Goal: Task Accomplishment & Management: Use online tool/utility

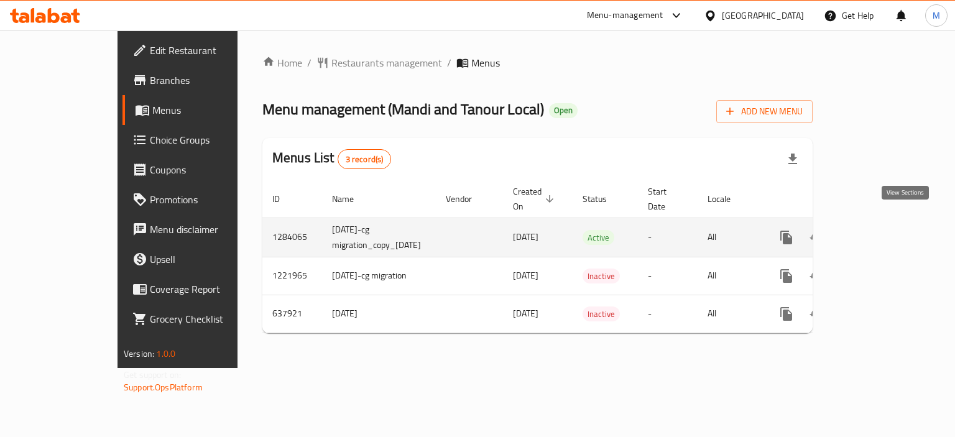
click at [883, 230] on icon "enhanced table" at bounding box center [875, 237] width 15 height 15
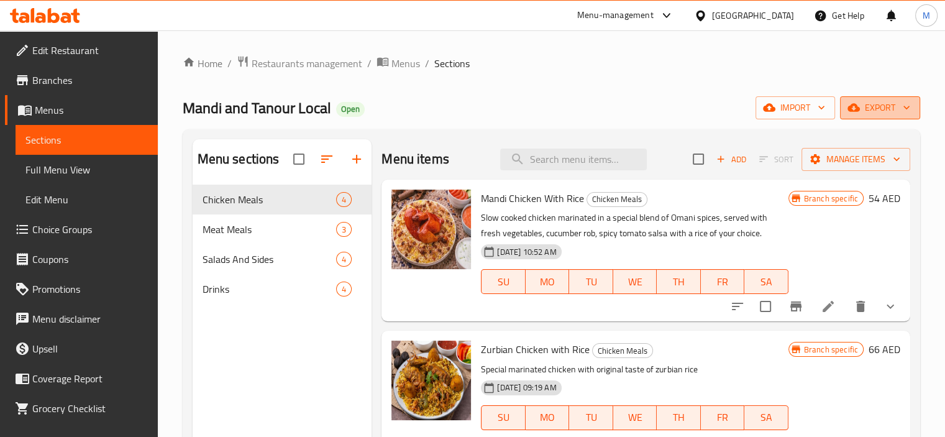
click at [903, 109] on icon "button" at bounding box center [907, 107] width 12 height 12
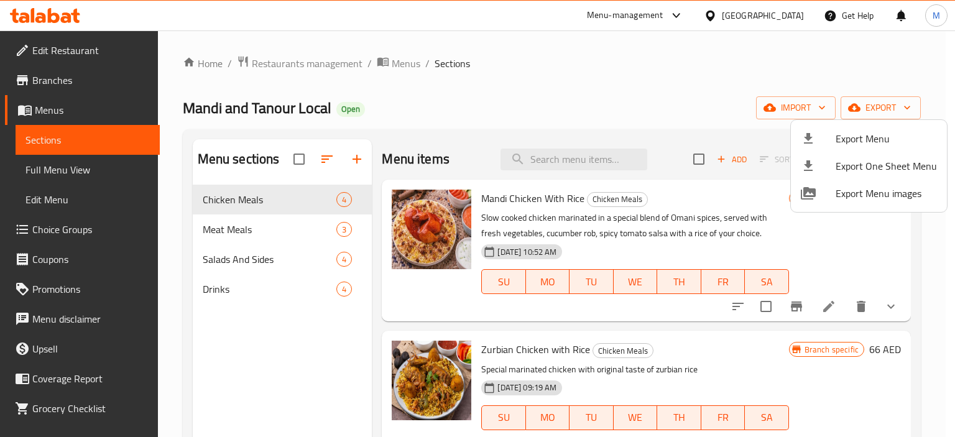
click at [806, 59] on div at bounding box center [477, 218] width 955 height 437
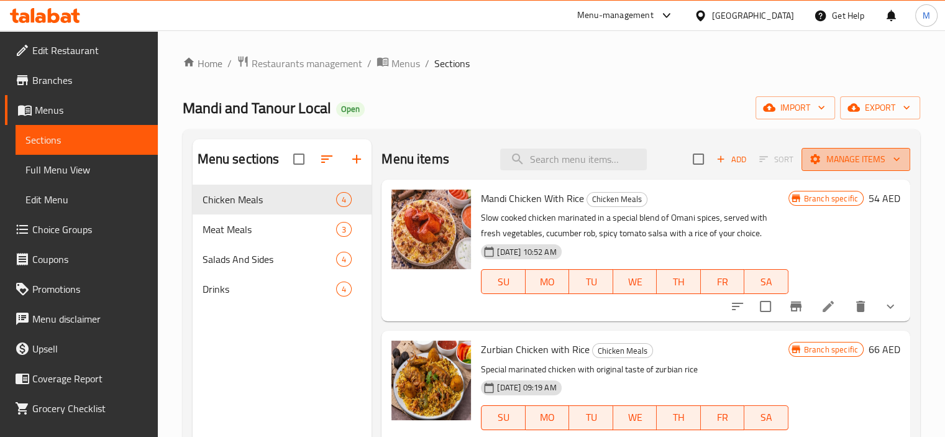
click at [849, 152] on span "Manage items" at bounding box center [856, 160] width 89 height 16
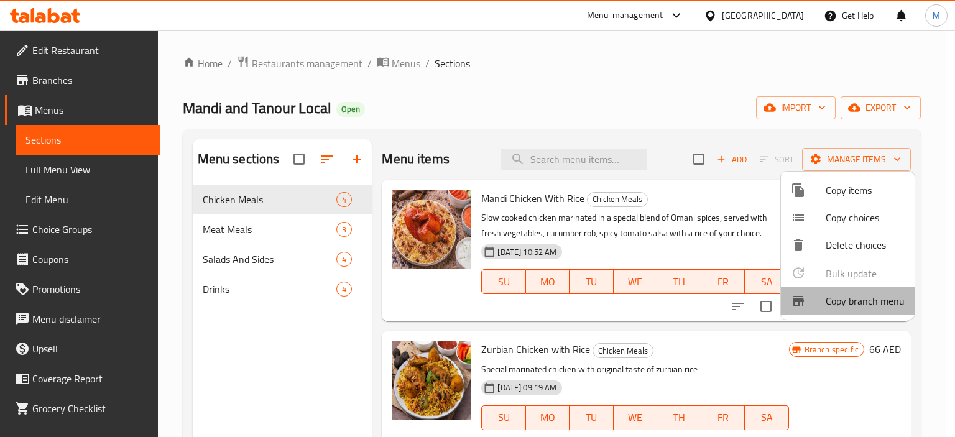
click at [848, 305] on span "Copy branch menu" at bounding box center [864, 300] width 79 height 15
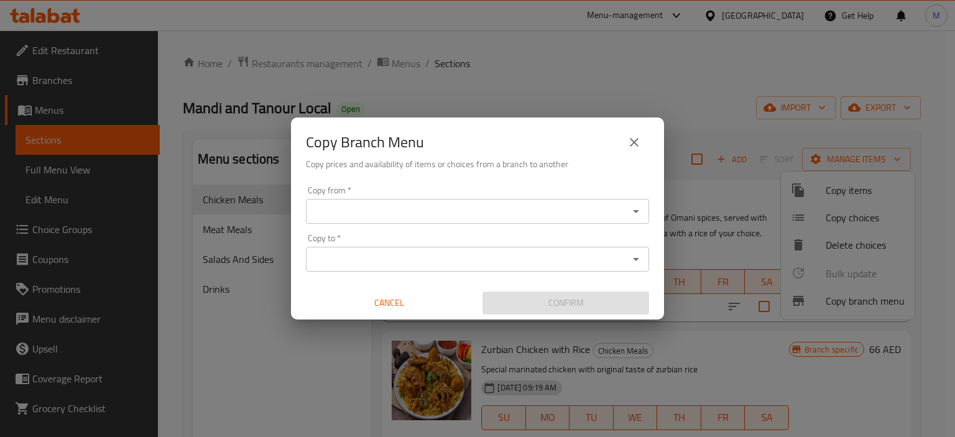
click at [571, 206] on input "Copy from   *" at bounding box center [467, 211] width 315 height 17
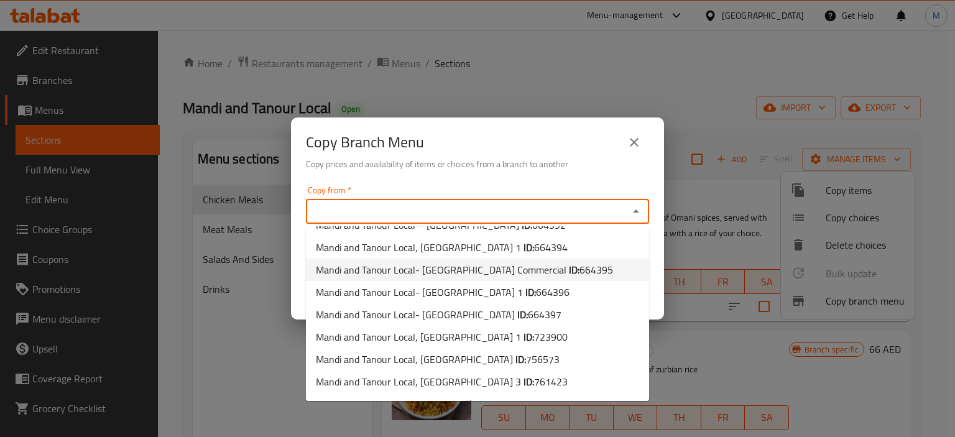
scroll to position [126, 0]
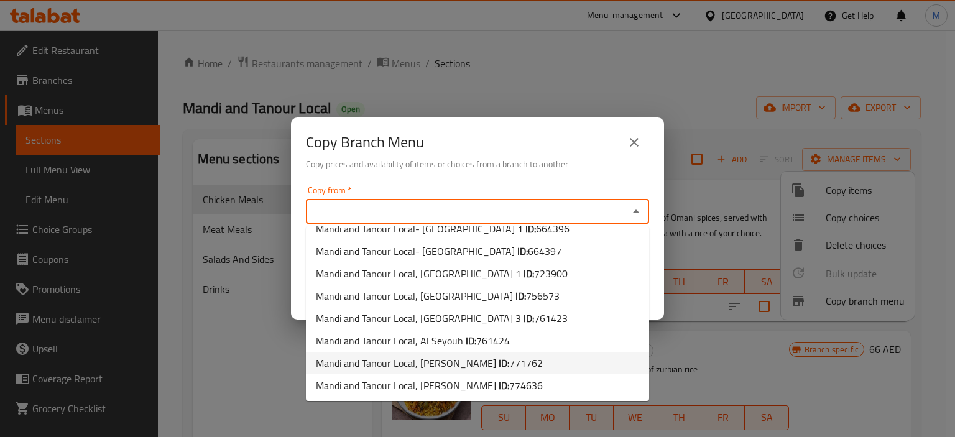
click at [437, 357] on span "Mandi and Tanour Local, [PERSON_NAME] ID: 771762" at bounding box center [429, 363] width 227 height 15
type input "Mandi and Tanour Local, [PERSON_NAME]"
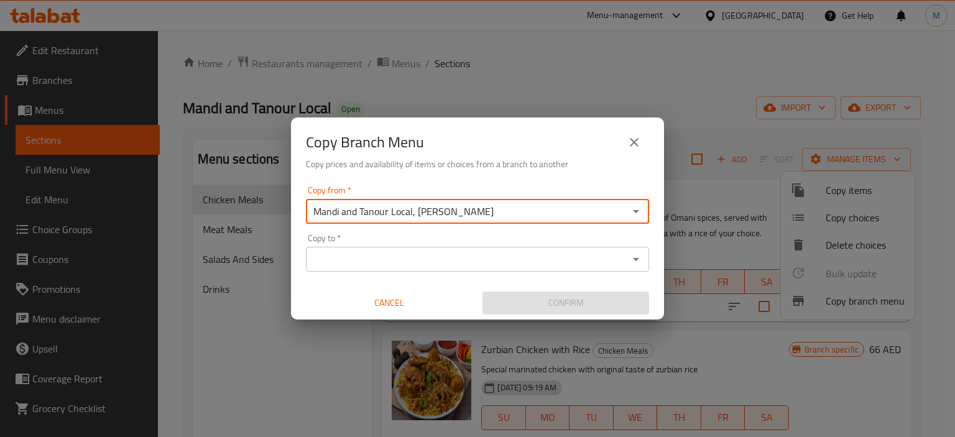
click at [459, 247] on div "Copy to *" at bounding box center [477, 259] width 343 height 25
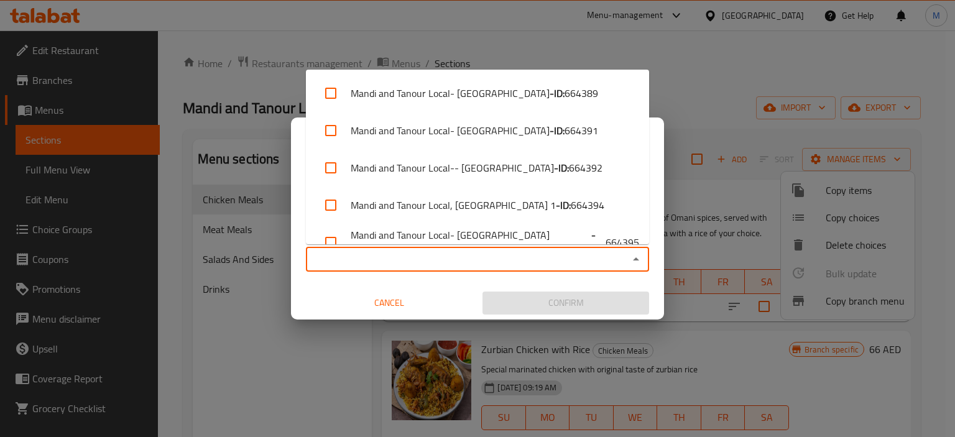
click at [500, 255] on input "Copy to   *" at bounding box center [467, 258] width 315 height 17
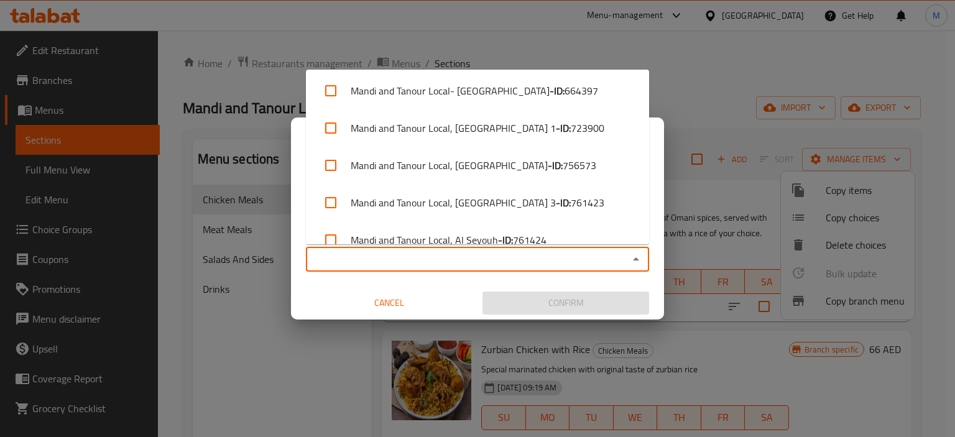
scroll to position [319, 0]
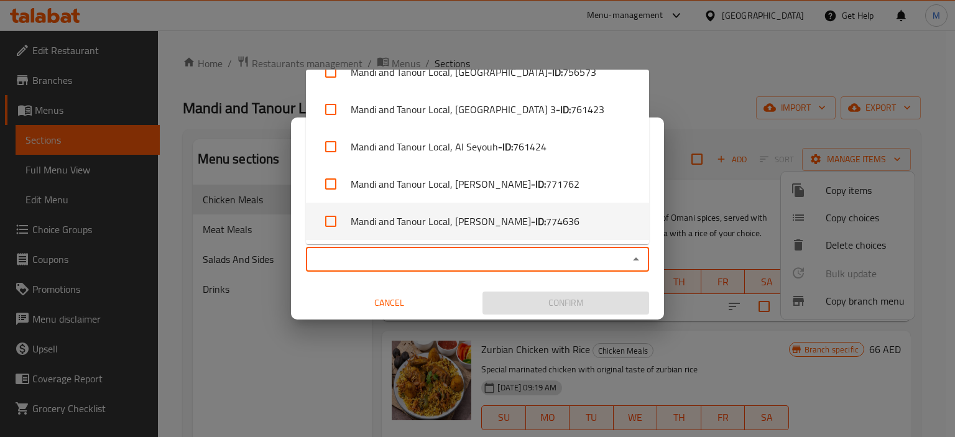
click at [546, 223] on span "774636" at bounding box center [563, 221] width 34 height 15
checkbox input "true"
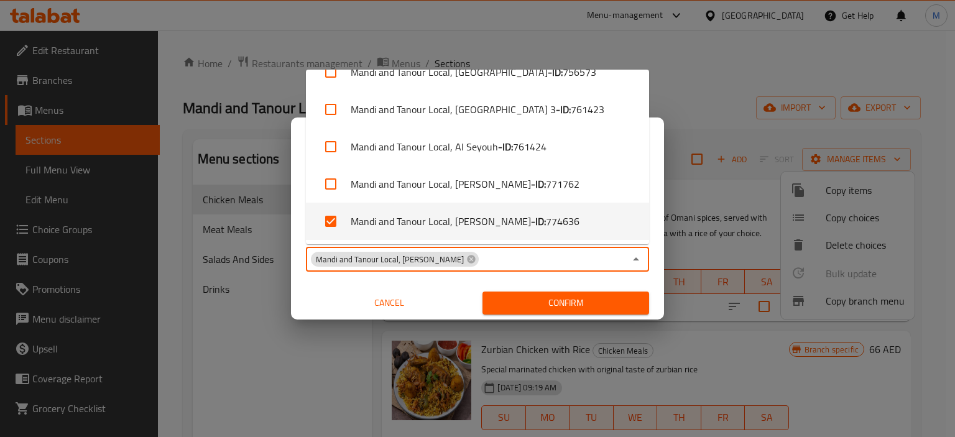
click at [568, 313] on button "Confirm" at bounding box center [565, 303] width 167 height 23
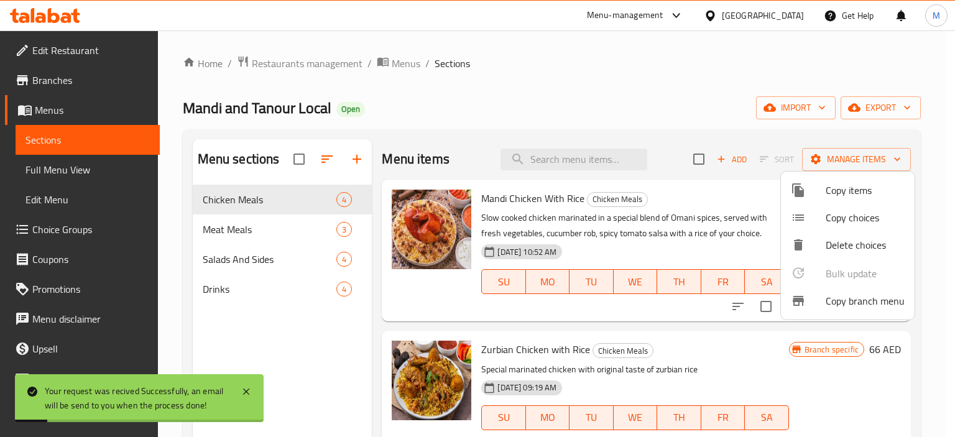
scroll to position [174, 0]
